Goal: Task Accomplishment & Management: Complete application form

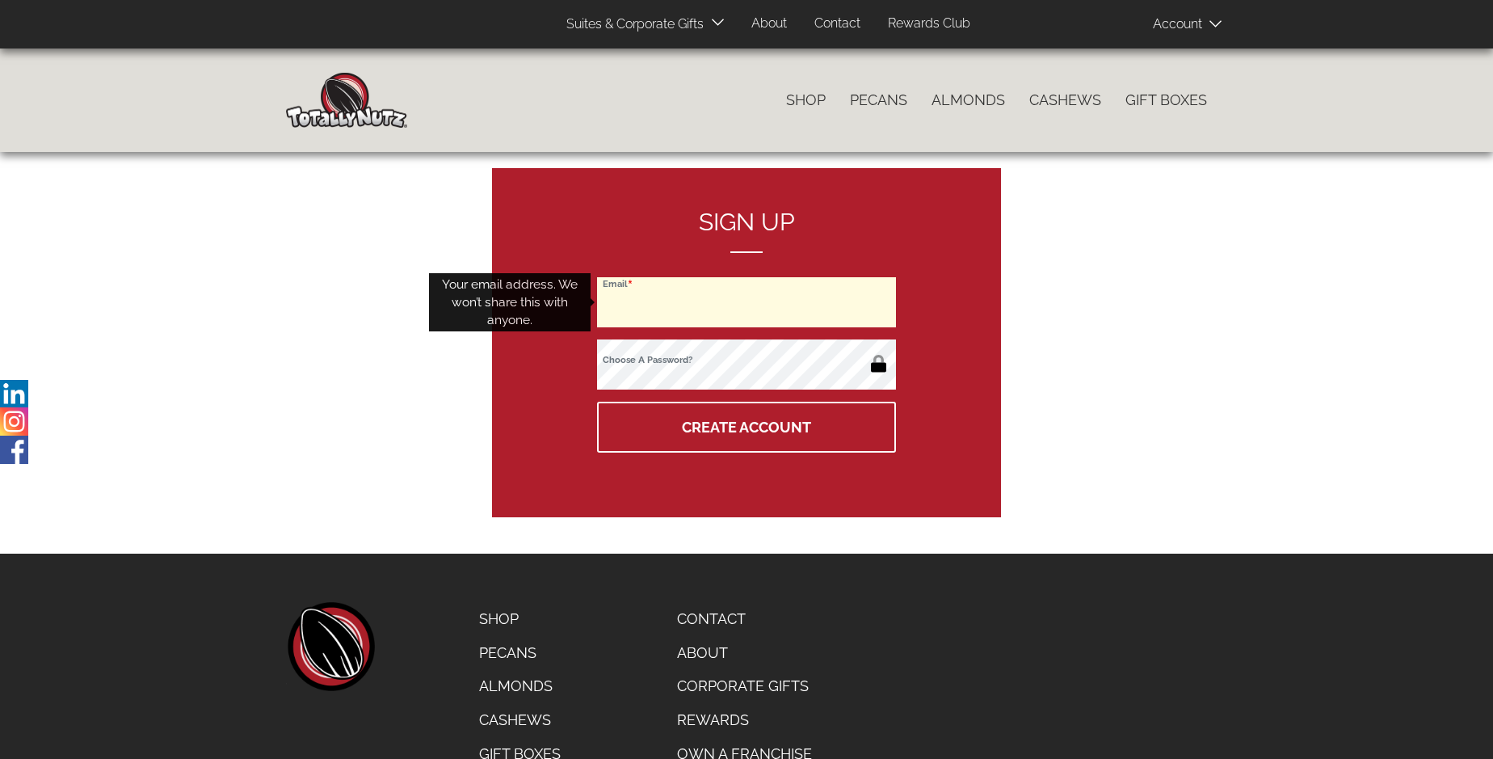
click at [746, 302] on input "Email" at bounding box center [746, 302] width 299 height 50
type input "[EMAIL_ADDRESS][DOMAIN_NAME]"
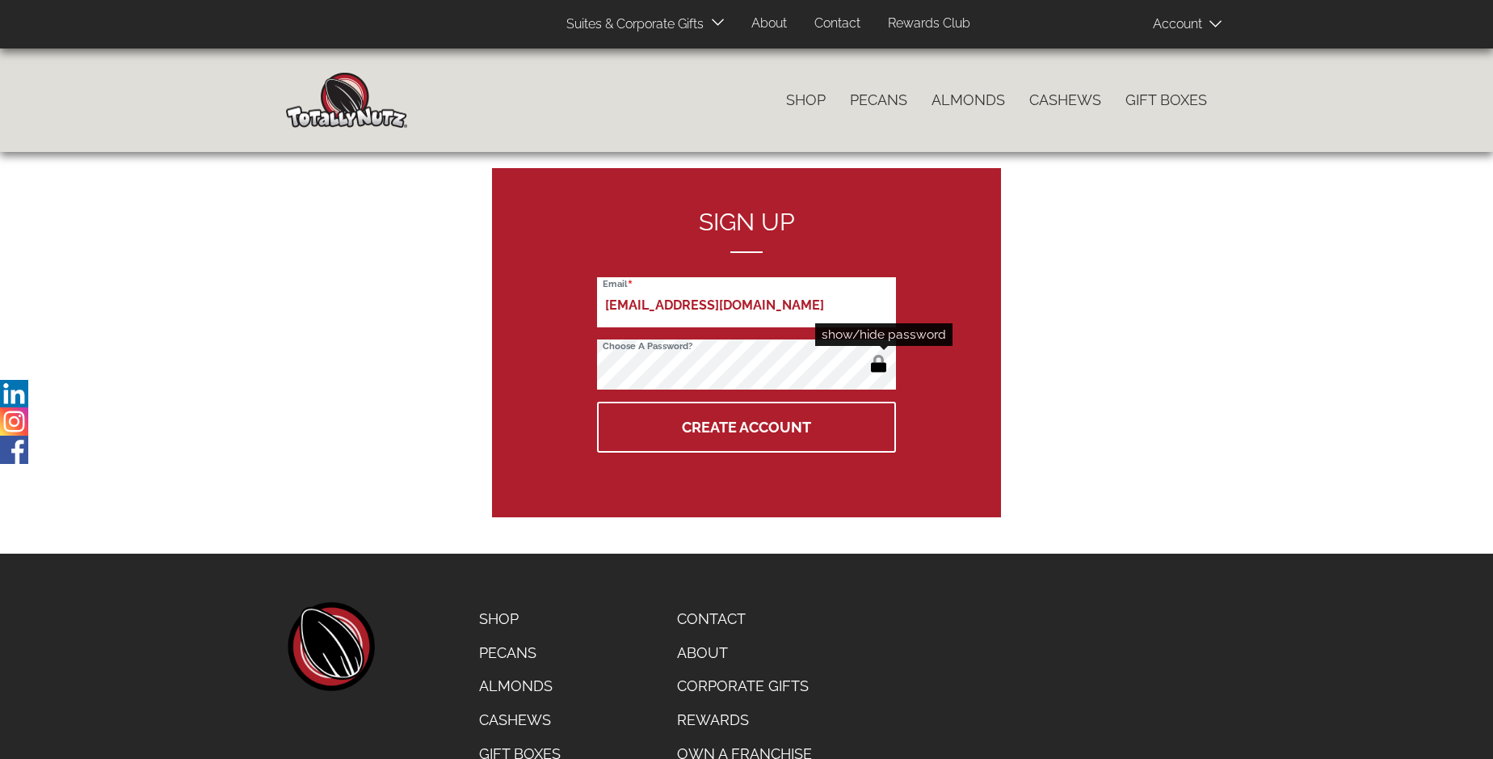
click at [878, 365] on button "button" at bounding box center [878, 365] width 27 height 26
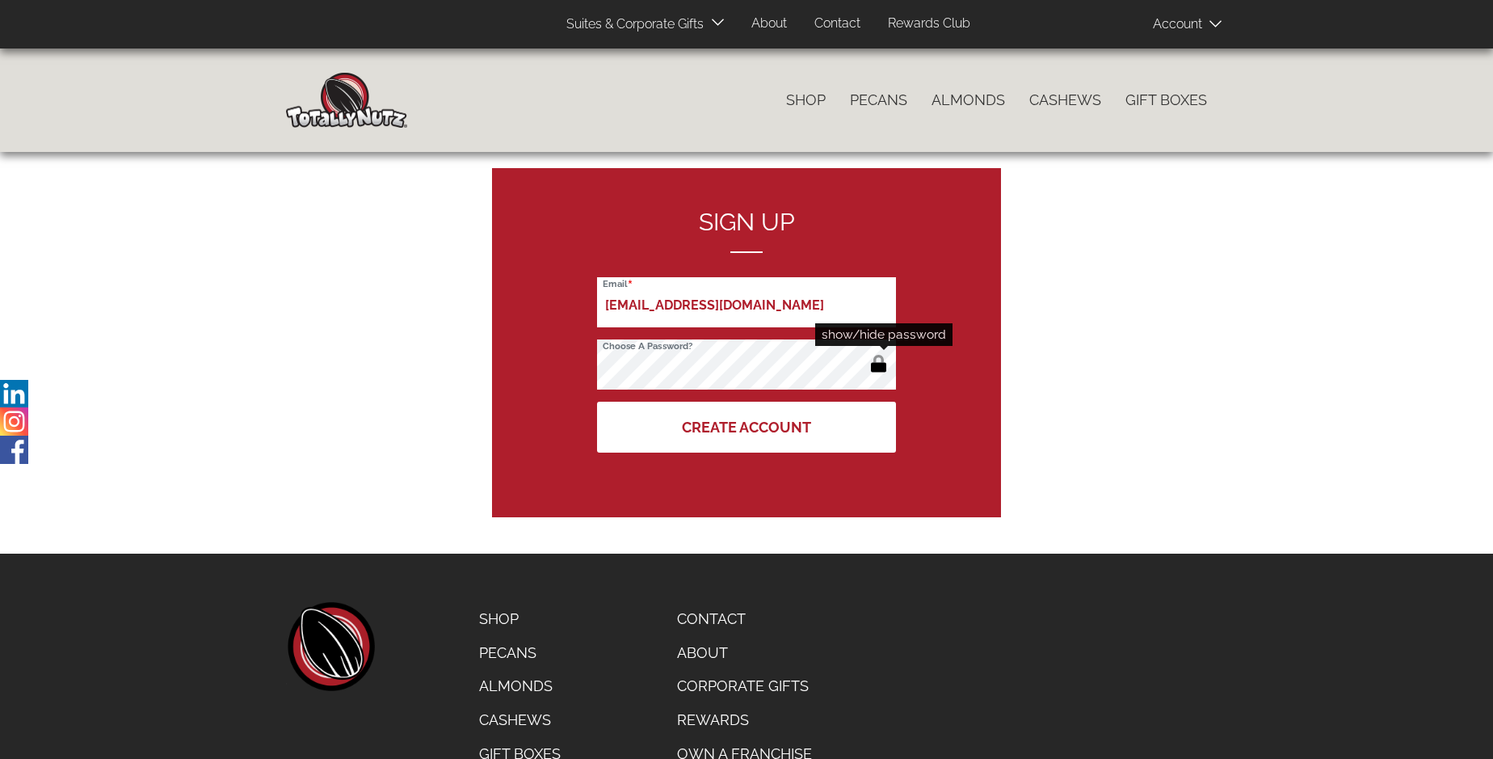
click at [746, 427] on button "Create Account" at bounding box center [746, 426] width 299 height 51
